Goal: Book appointment/travel/reservation

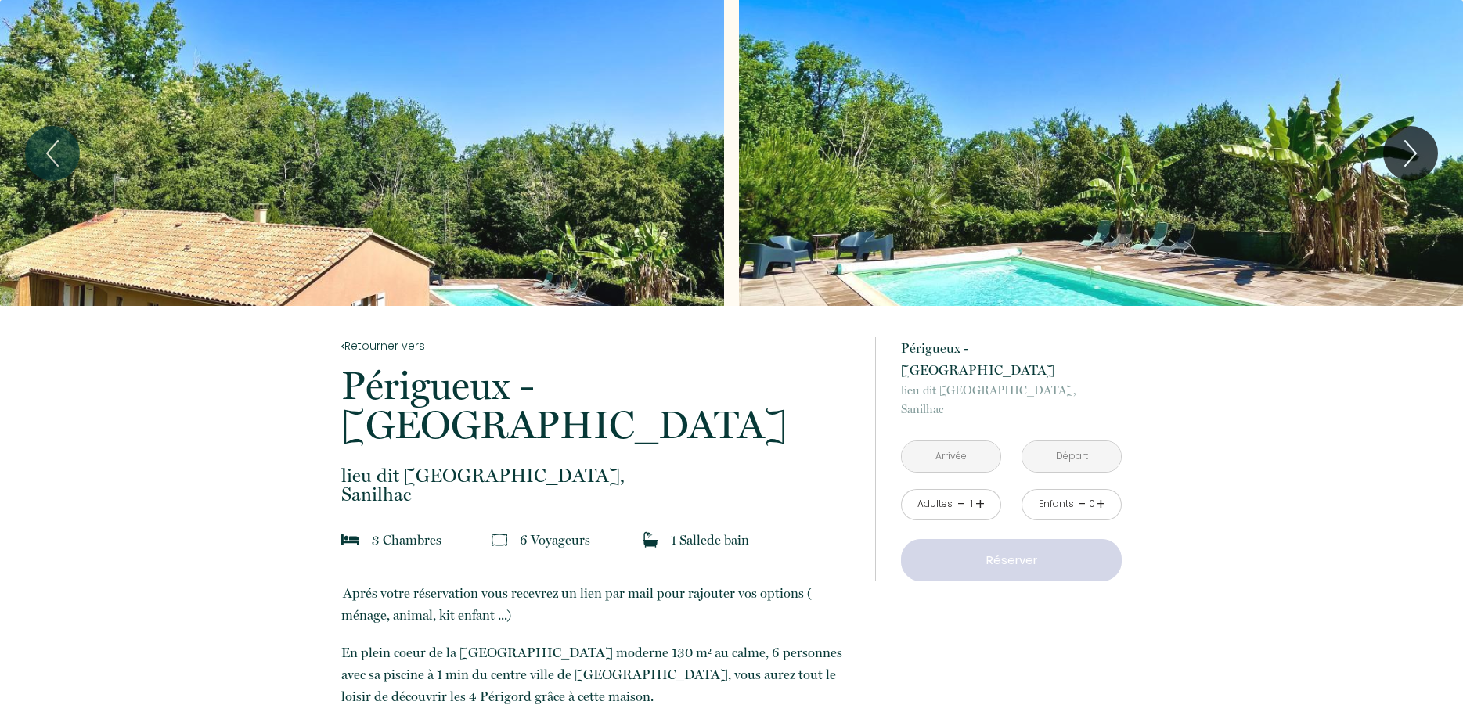
scroll to position [160, 0]
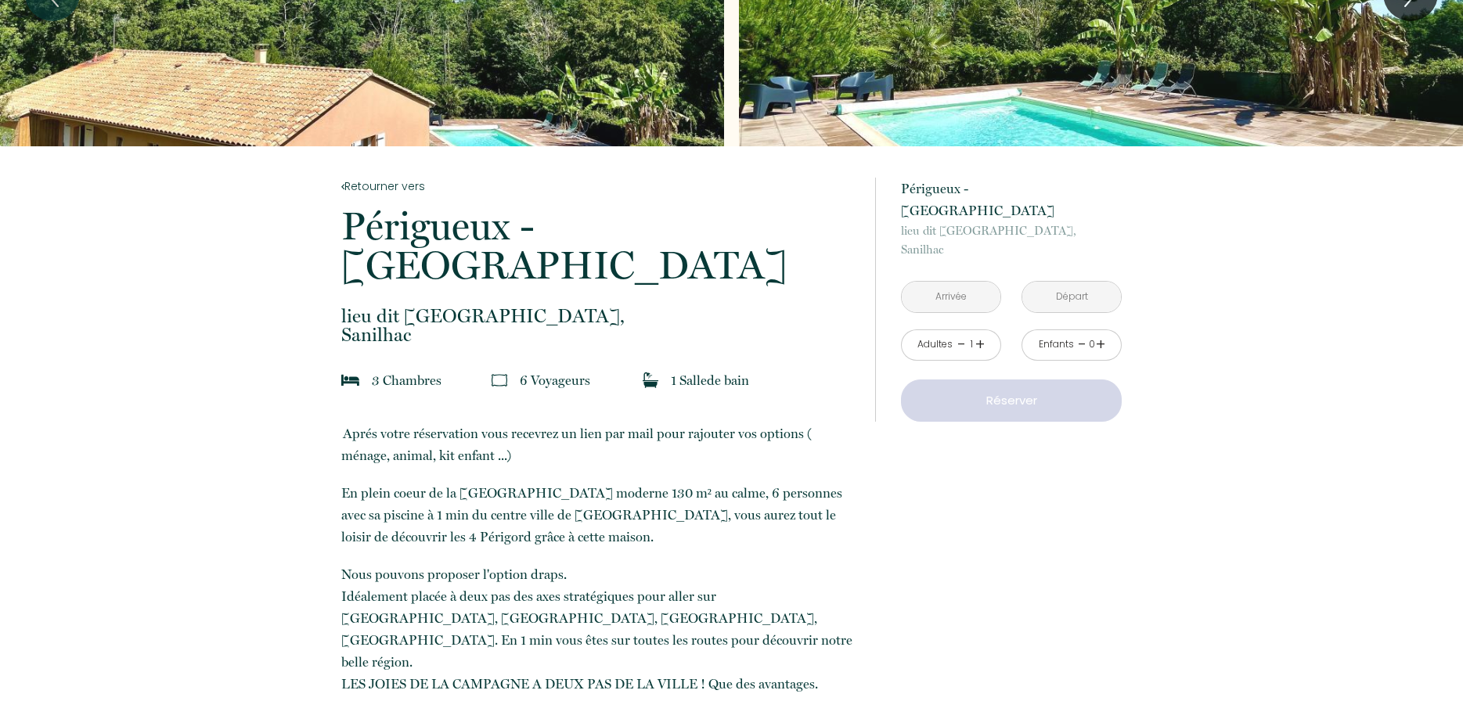
click at [961, 282] on input "text" at bounding box center [951, 297] width 99 height 31
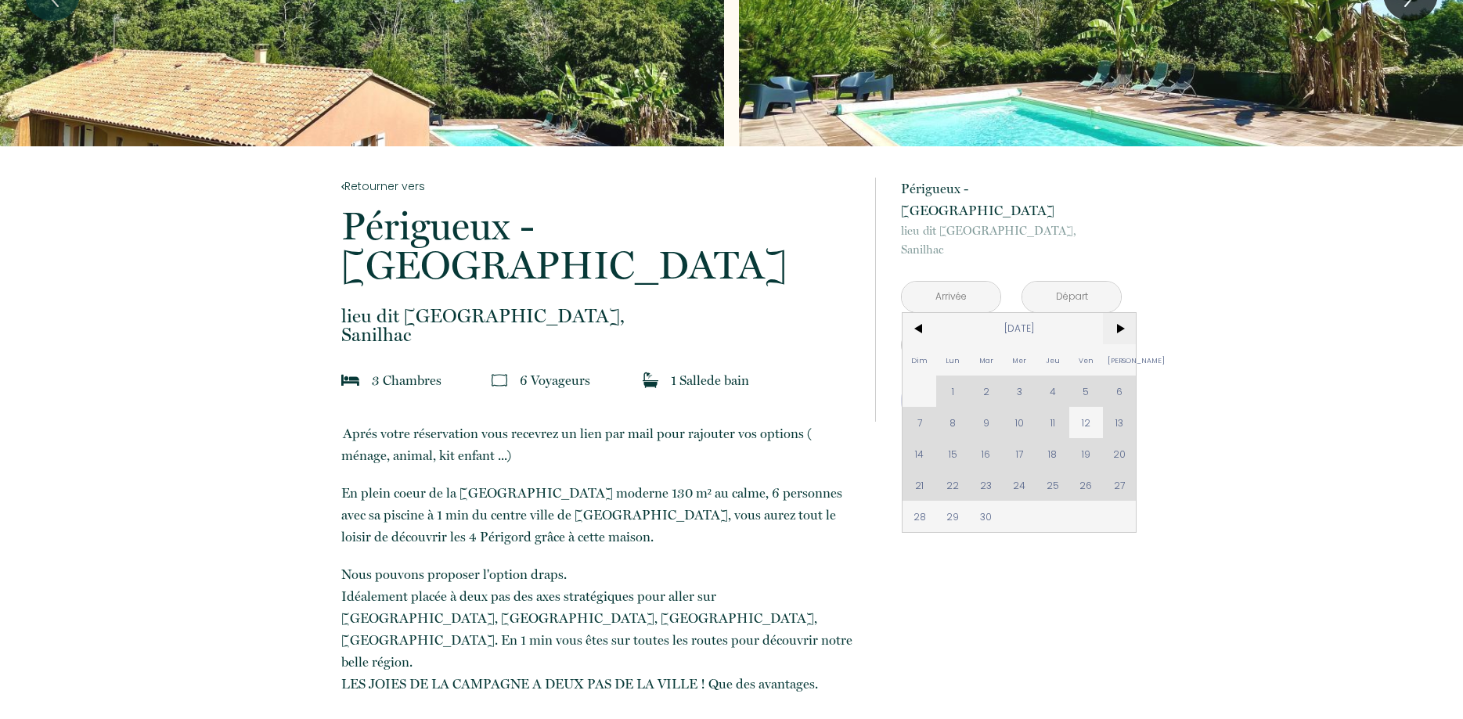
click at [1123, 313] on span ">" at bounding box center [1120, 328] width 34 height 31
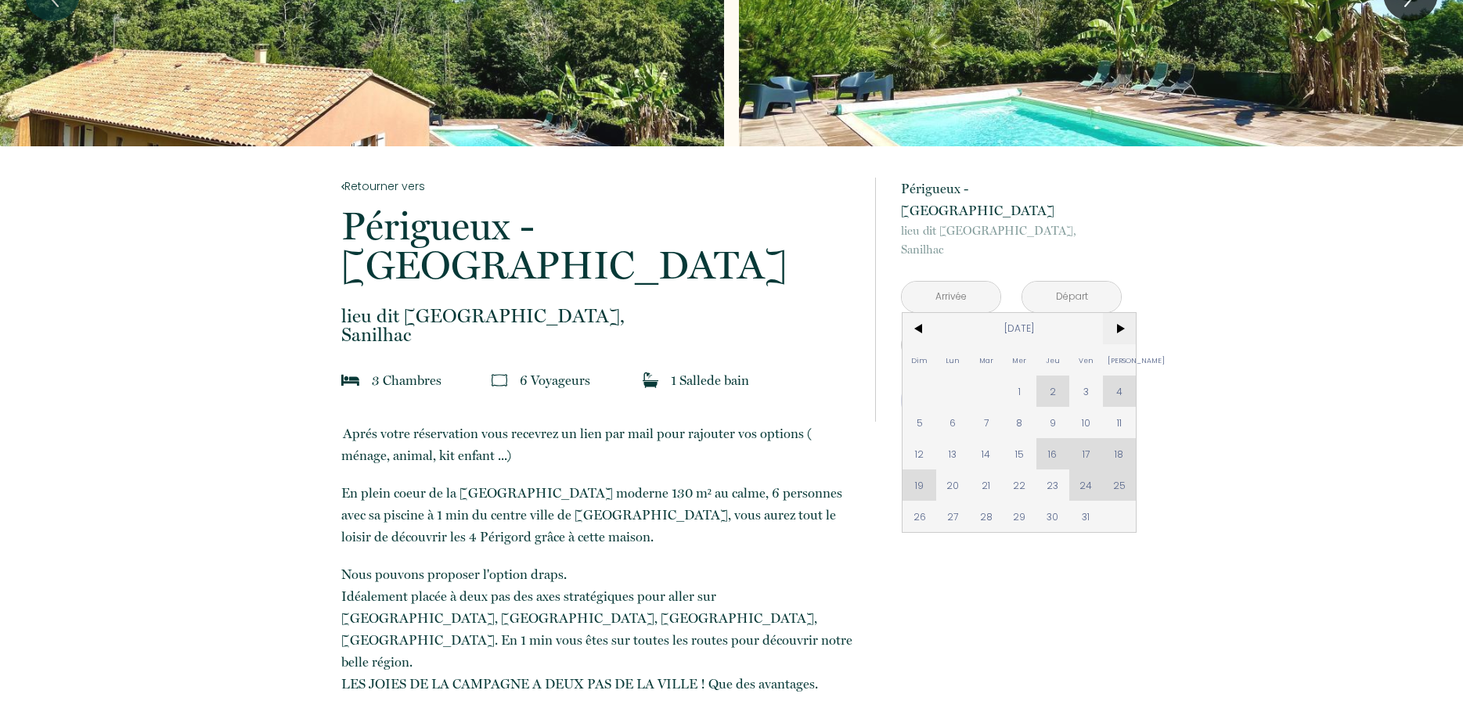
click at [1123, 313] on span ">" at bounding box center [1120, 328] width 34 height 31
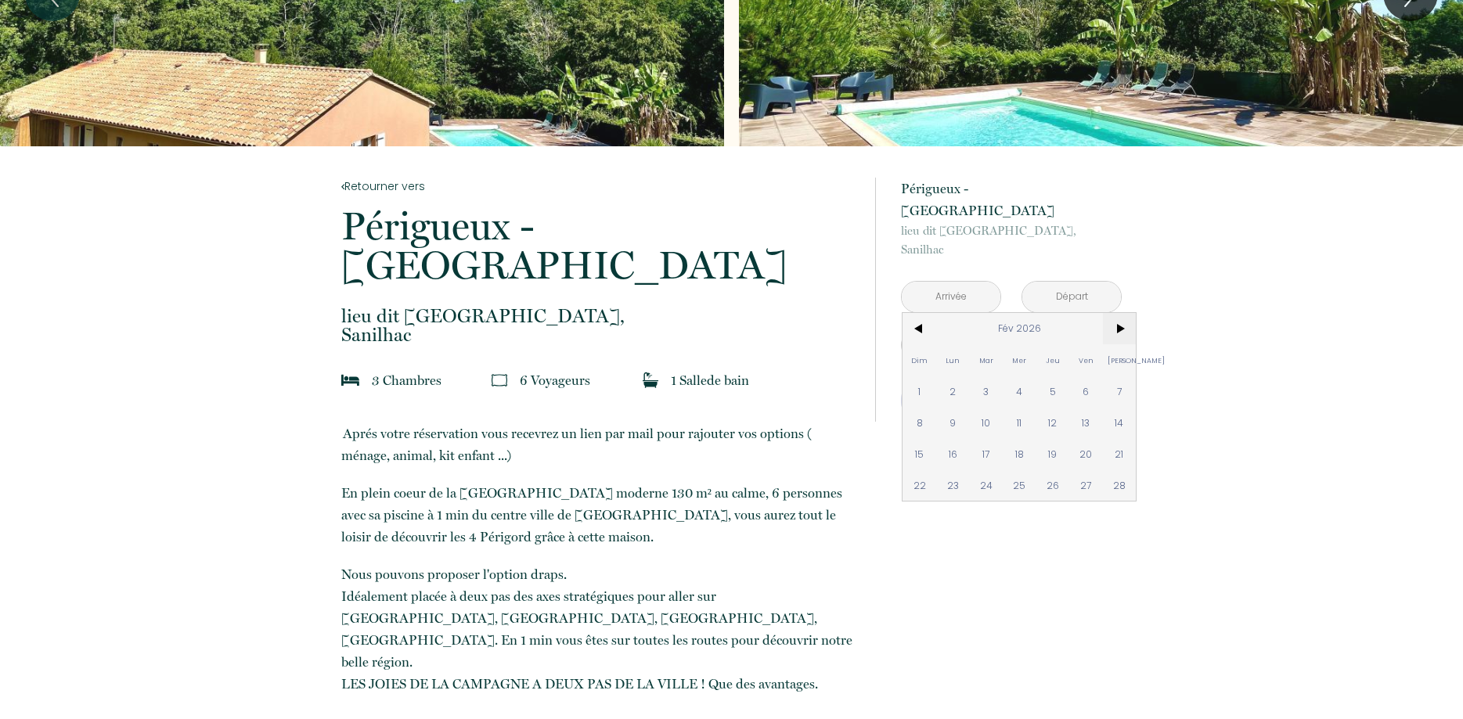
click at [1123, 313] on span ">" at bounding box center [1120, 328] width 34 height 31
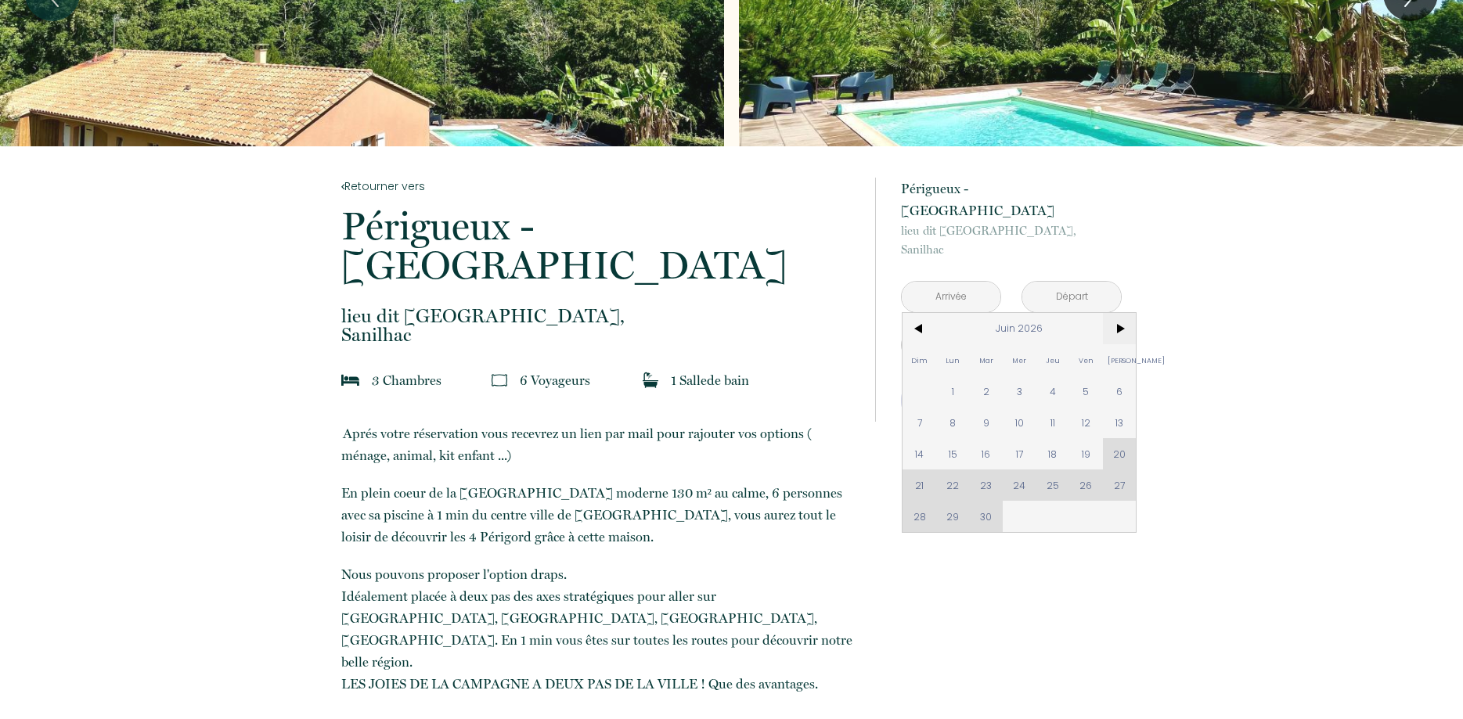
click at [1123, 313] on span ">" at bounding box center [1120, 328] width 34 height 31
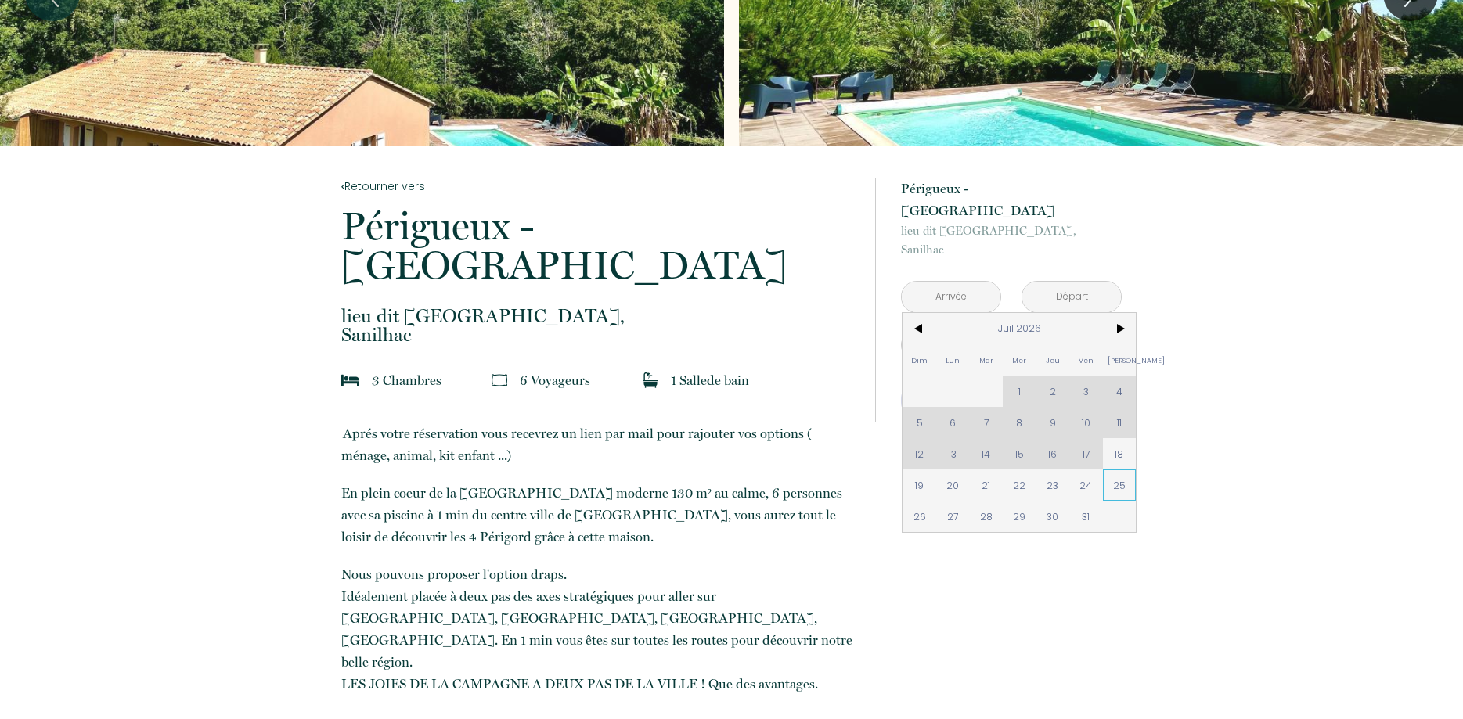
click at [1117, 470] on span "25" at bounding box center [1120, 485] width 34 height 31
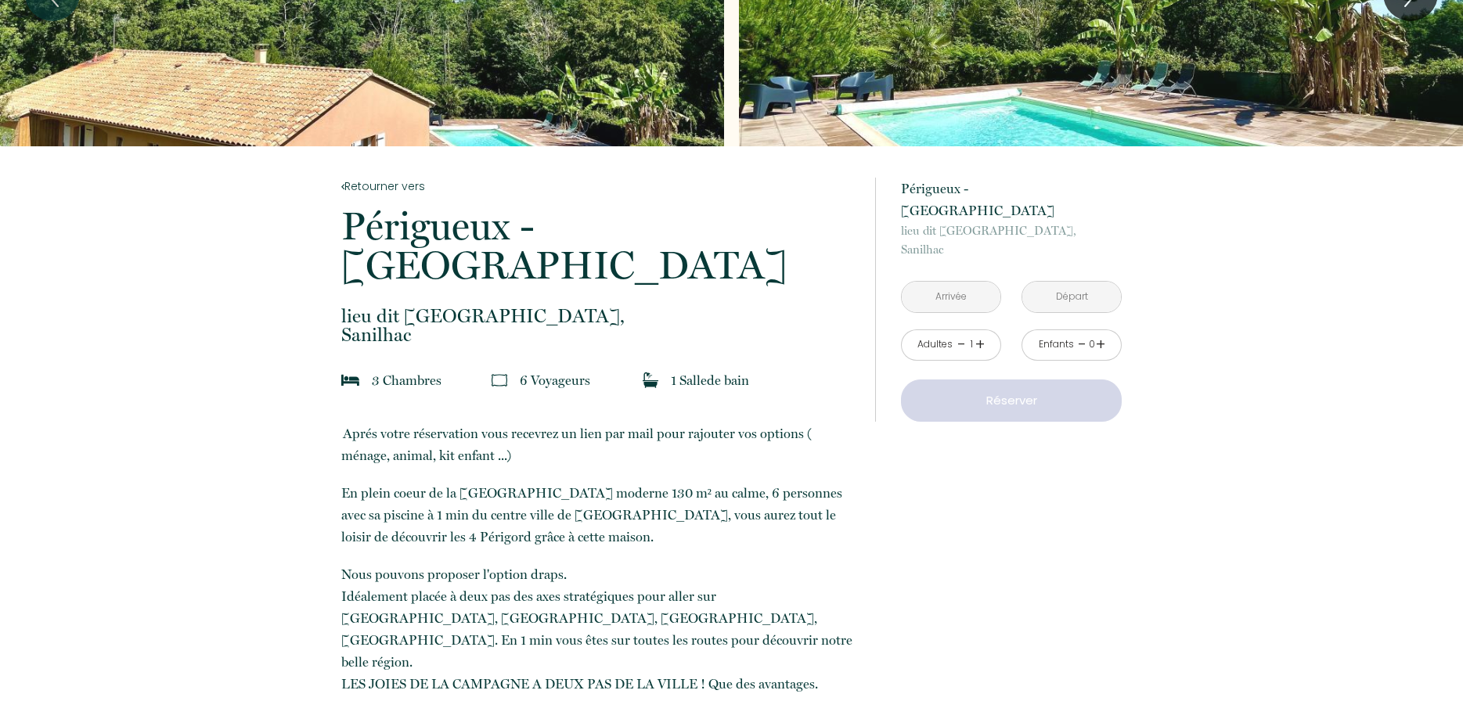
type input "[DATE]"
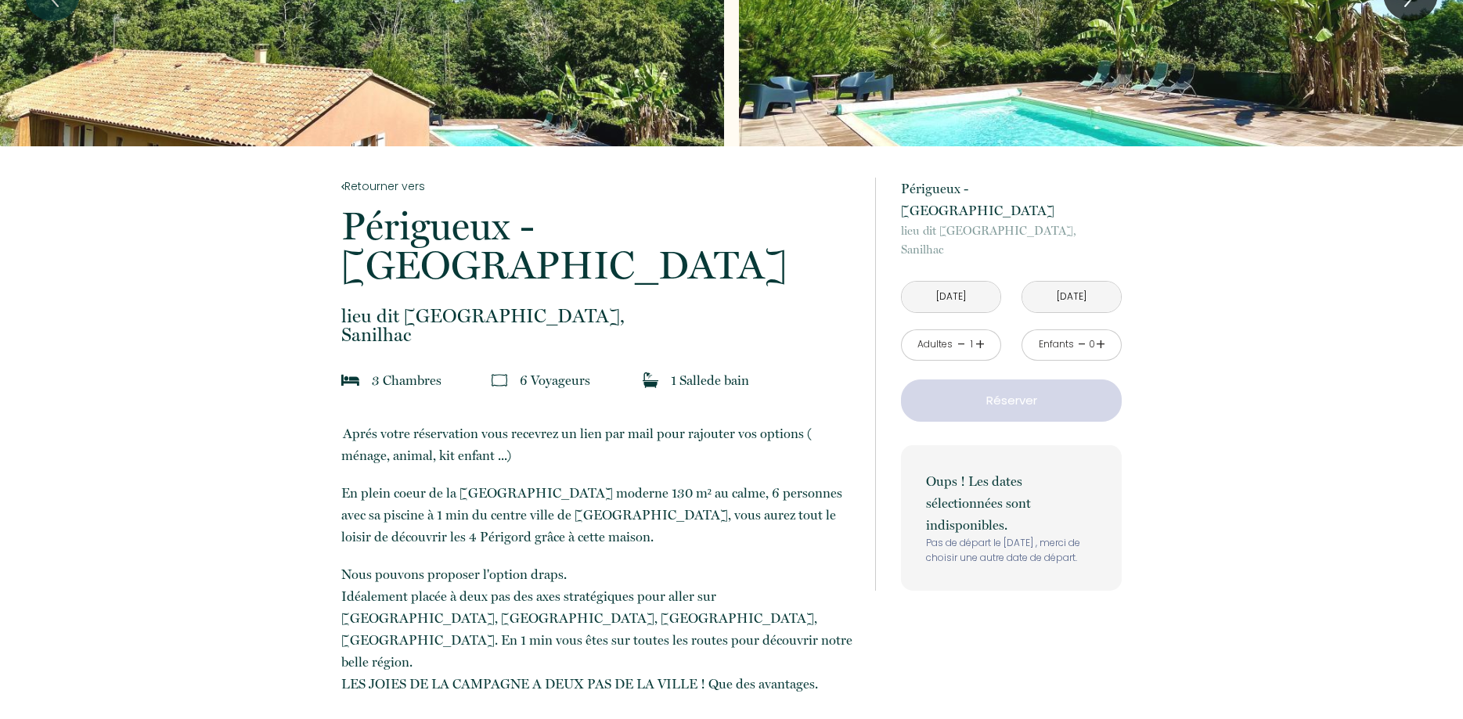
click at [1086, 282] on input "[DATE]" at bounding box center [1071, 297] width 99 height 31
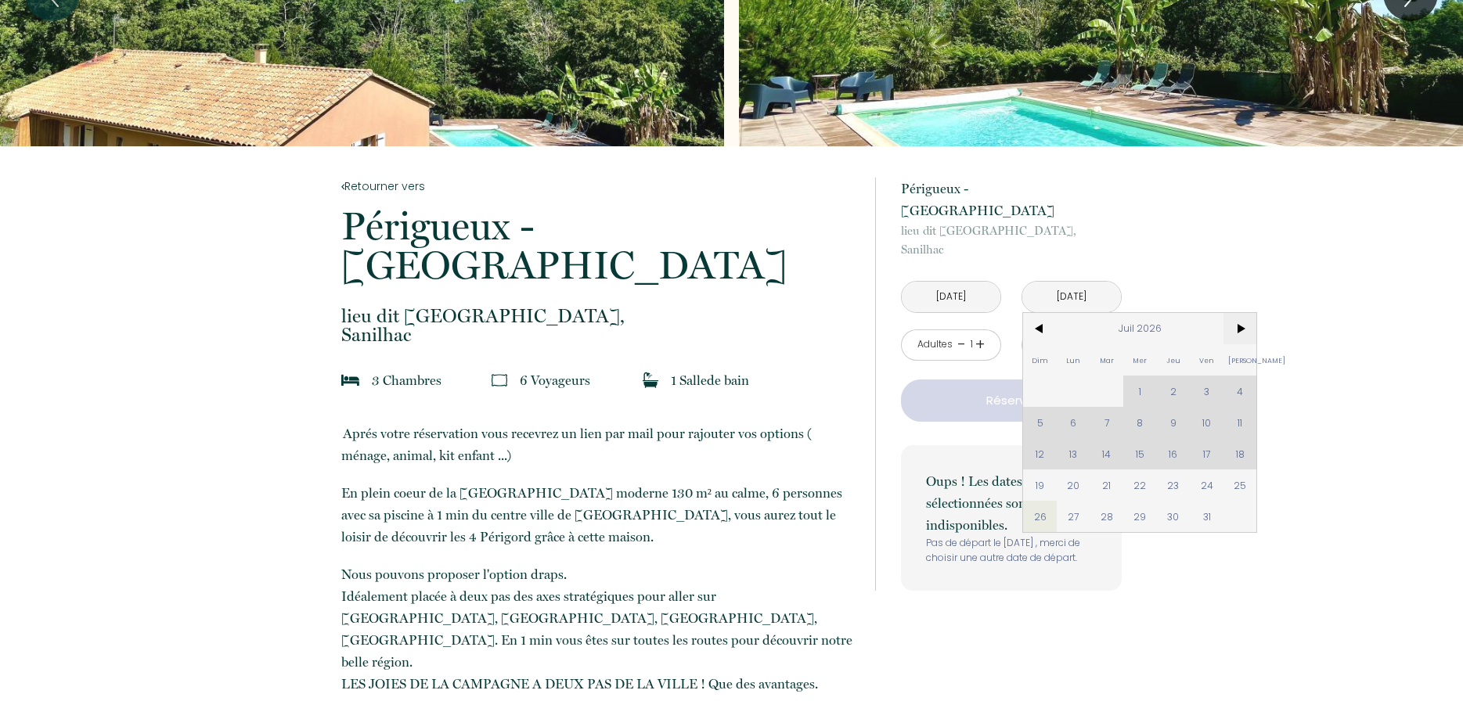
click at [1246, 313] on span ">" at bounding box center [1240, 328] width 34 height 31
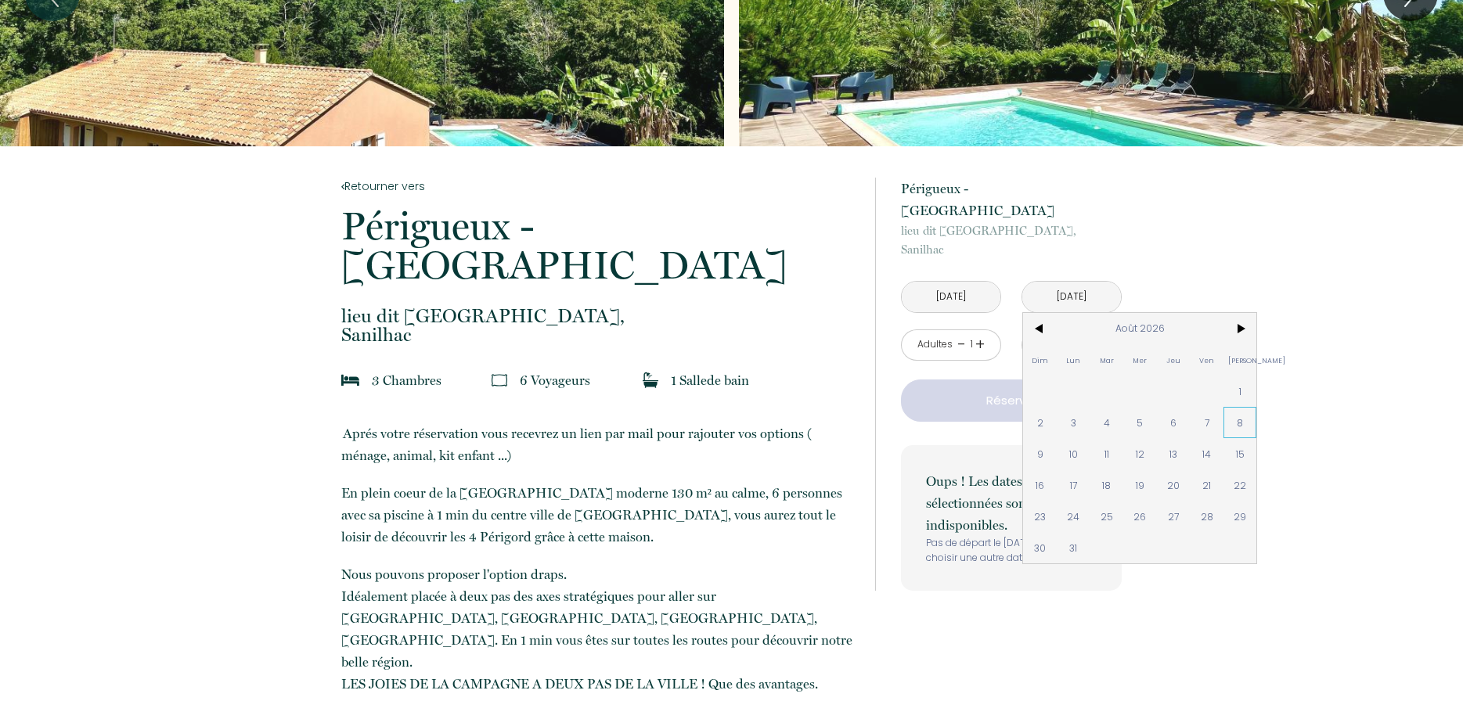
click at [1241, 407] on span "8" at bounding box center [1240, 422] width 34 height 31
type input "[DATE]"
